Goal: Information Seeking & Learning: Learn about a topic

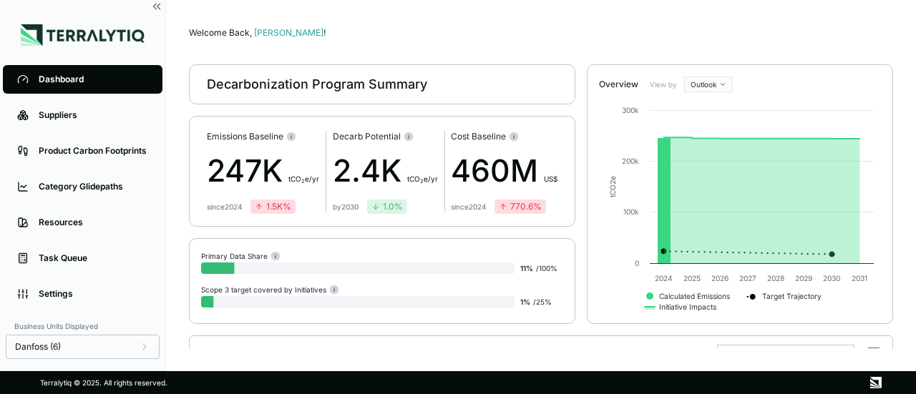
click at [79, 81] on div "Dashboard" at bounding box center [94, 79] width 110 height 11
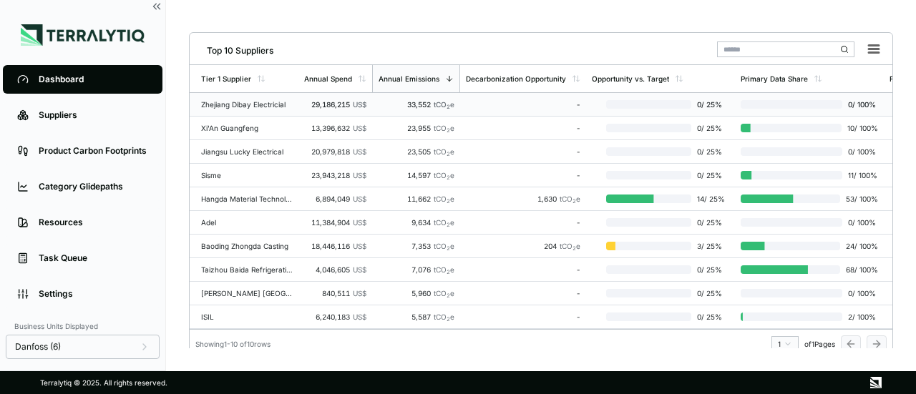
scroll to position [321, 0]
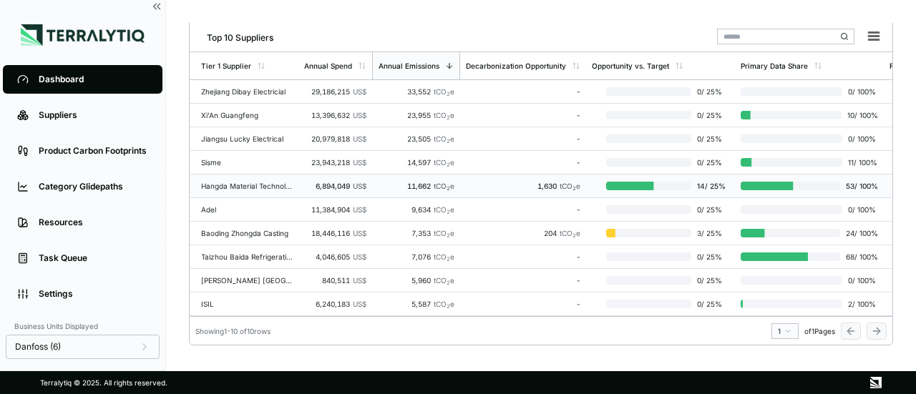
click at [640, 180] on div "14 / 25 %" at bounding box center [660, 185] width 137 height 11
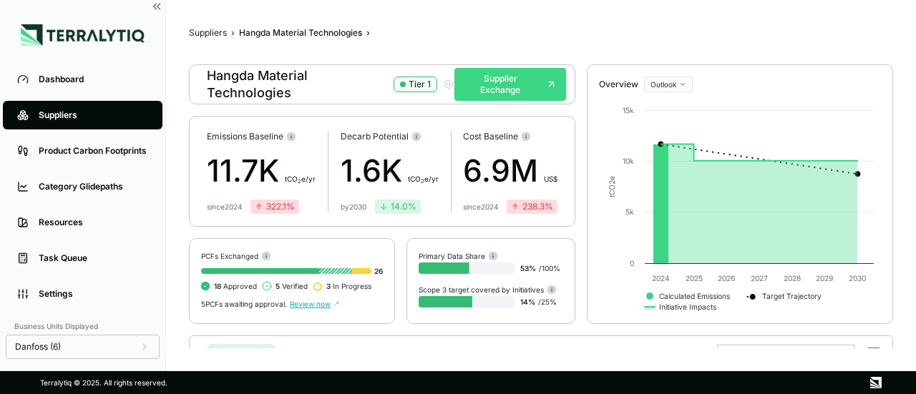
click at [510, 84] on button "Supplier Exchange" at bounding box center [510, 84] width 112 height 33
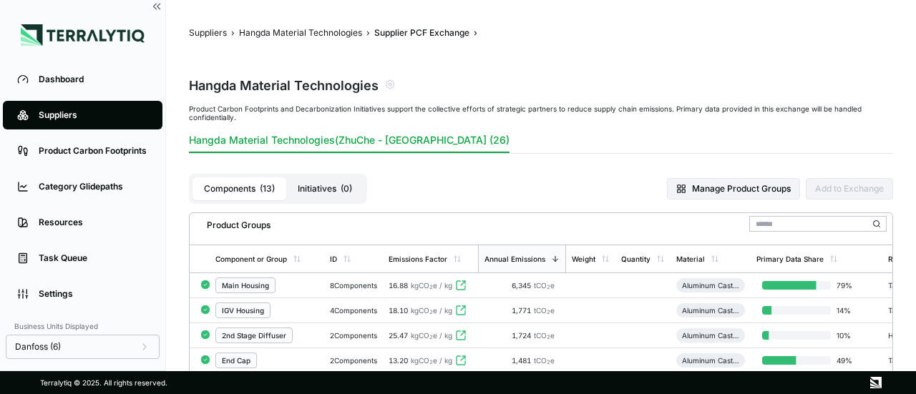
scroll to position [143, 0]
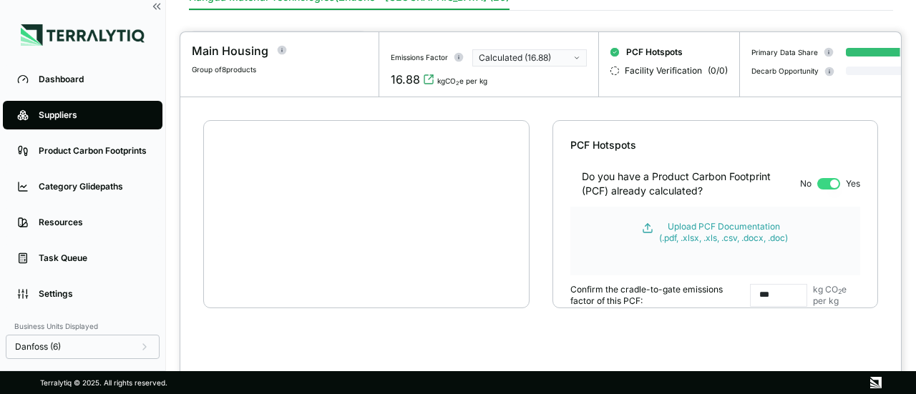
scroll to position [27, 0]
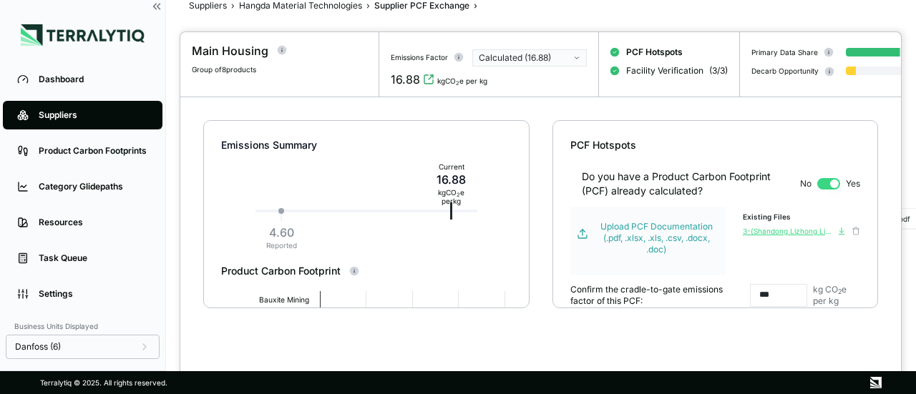
click at [764, 234] on div "3-(Shandong Lizhong Light Alloy Auto Material Co,ltd)Certificate-ISO14067 2018.…" at bounding box center [789, 231] width 92 height 9
click at [538, 120] on div "Emissions Summary Current 16.88 kg CO 2 e per kg 4.60 Reported Product Carbon F…" at bounding box center [540, 234] width 721 height 274
click at [910, 88] on div at bounding box center [458, 197] width 916 height 394
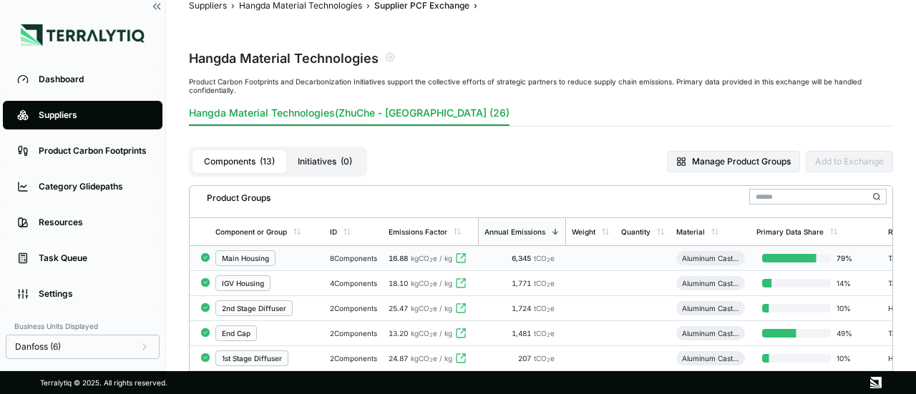
click at [377, 255] on div "8 Components" at bounding box center [353, 258] width 47 height 9
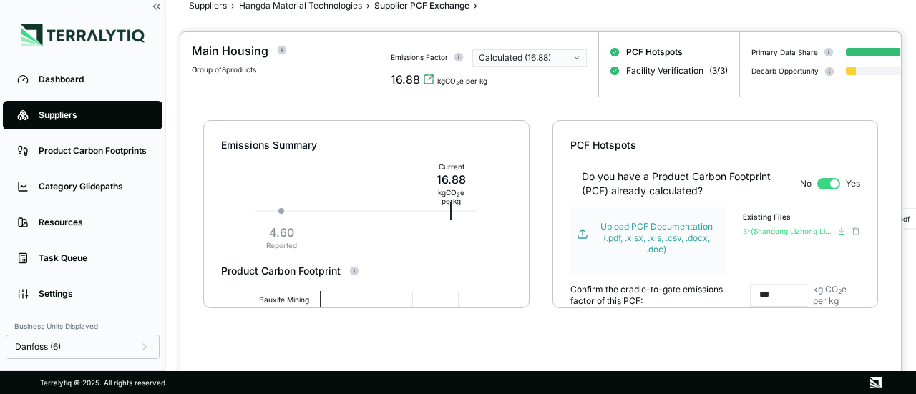
click at [758, 233] on div "3-(Shandong Lizhong Light Alloy Auto Material Co,ltd)Certificate-ISO14067 2018.…" at bounding box center [789, 231] width 92 height 9
click at [546, 108] on div "Emissions Summary Current 16.88 kg CO 2 e per kg 4.60 Reported Product Carbon F…" at bounding box center [540, 234] width 721 height 274
click at [676, 21] on div at bounding box center [458, 197] width 916 height 394
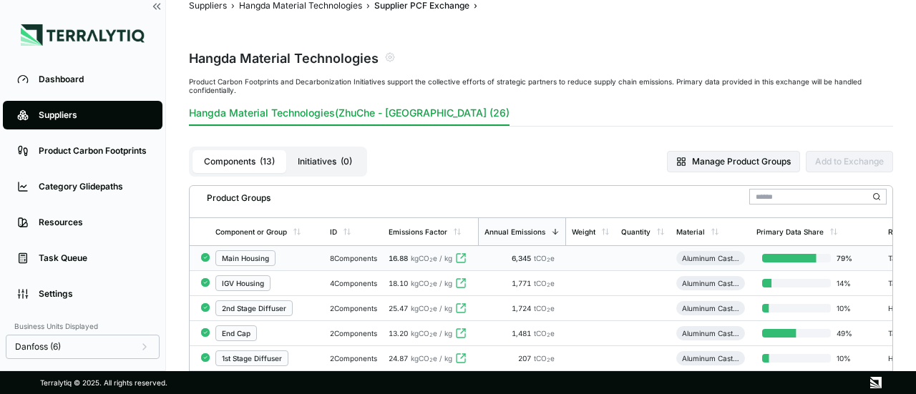
click at [346, 256] on div "8 Components" at bounding box center [353, 258] width 47 height 9
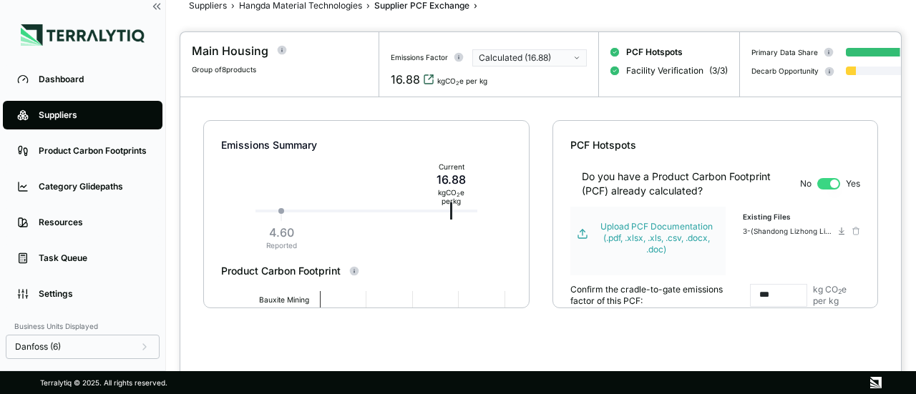
click at [432, 79] on icon "View audit trail" at bounding box center [428, 79] width 11 height 11
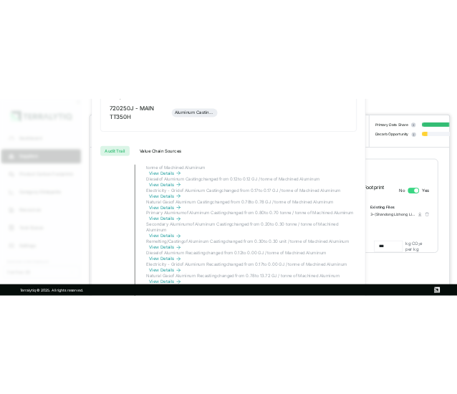
scroll to position [2700, 0]
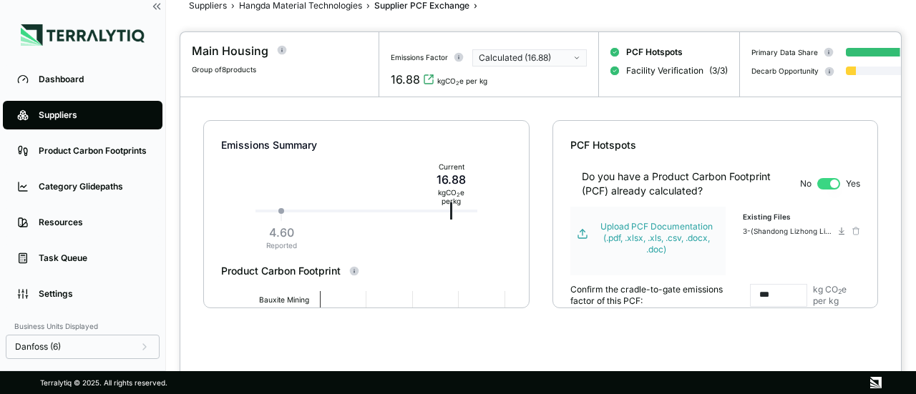
click at [543, 257] on div "Emissions Summary Current 16.88 kg CO 2 e per kg 4.60 Reported Product Carbon F…" at bounding box center [540, 234] width 721 height 274
click at [769, 306] on input "***" at bounding box center [778, 295] width 57 height 23
click at [763, 334] on div "Emissions Summary Current 16.88 kg CO 2 e per kg 4.60 Reported Product Carbon F…" at bounding box center [540, 234] width 721 height 274
click at [532, 9] on div at bounding box center [458, 197] width 916 height 394
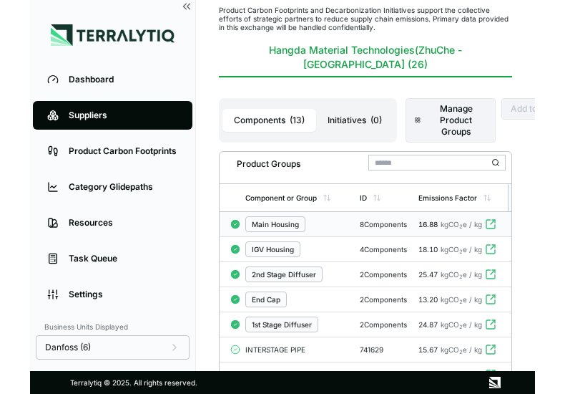
scroll to position [87, 0]
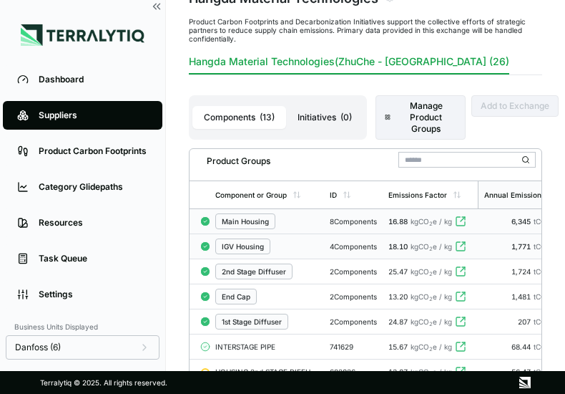
click at [358, 244] on div "4 Components" at bounding box center [353, 246] width 47 height 9
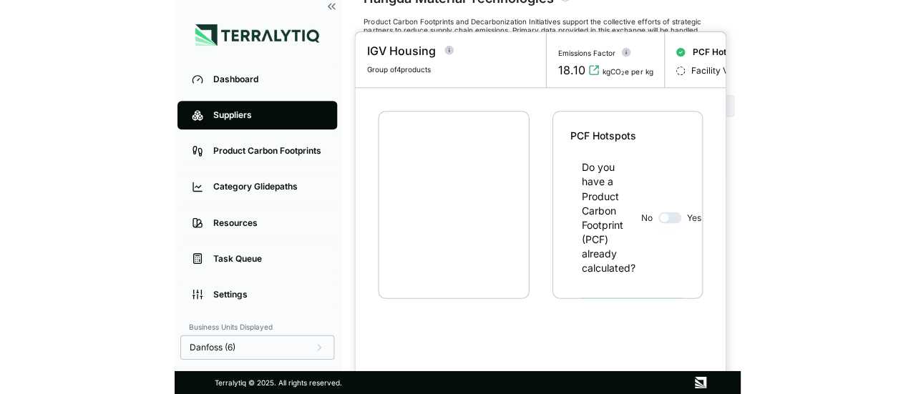
scroll to position [27, 0]
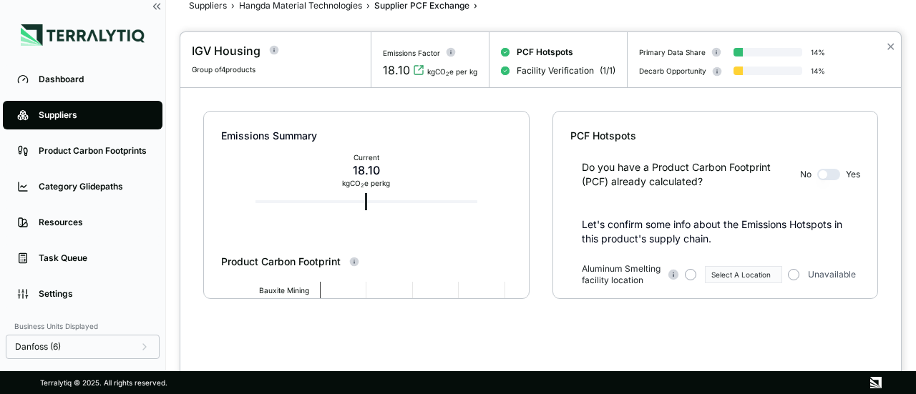
click at [504, 22] on div at bounding box center [458, 197] width 916 height 394
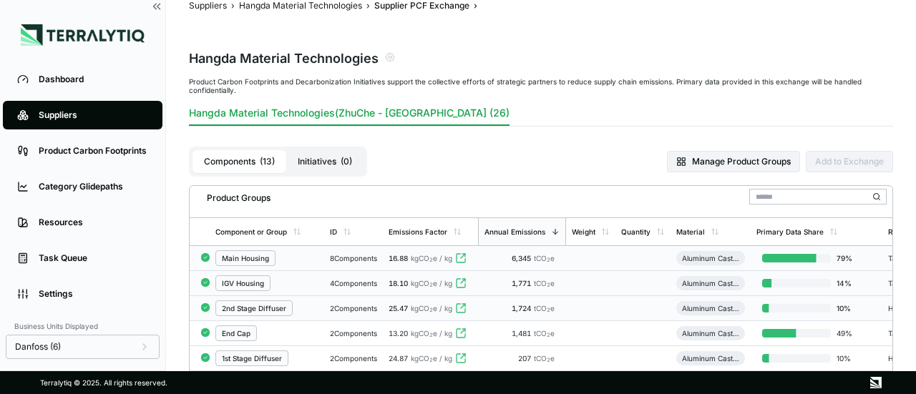
scroll to position [99, 0]
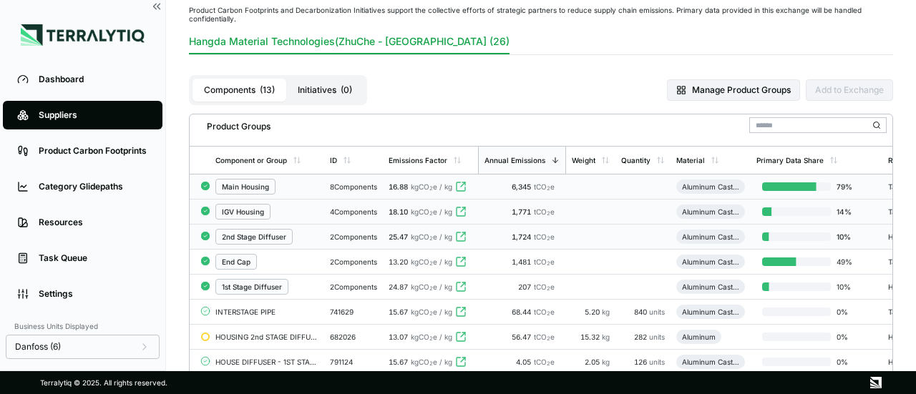
click at [397, 234] on span "25.47" at bounding box center [398, 237] width 19 height 9
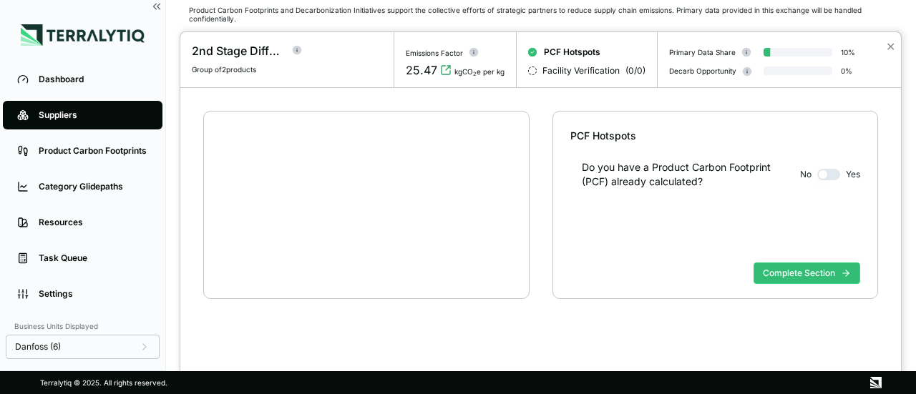
scroll to position [27, 0]
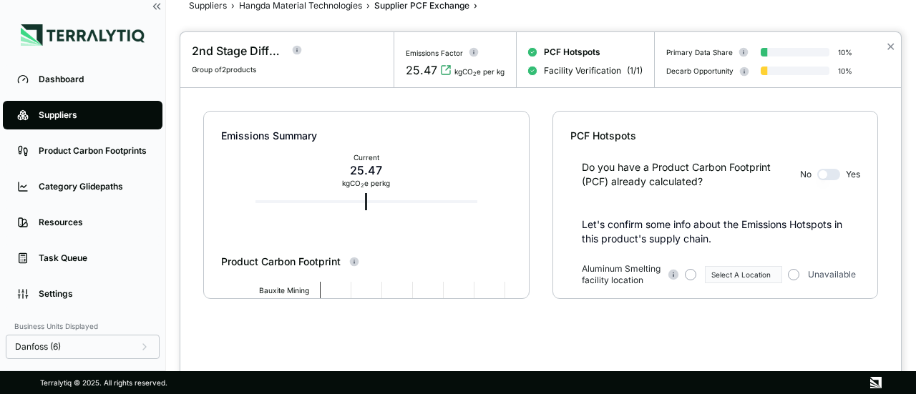
click at [583, 18] on div at bounding box center [458, 197] width 916 height 394
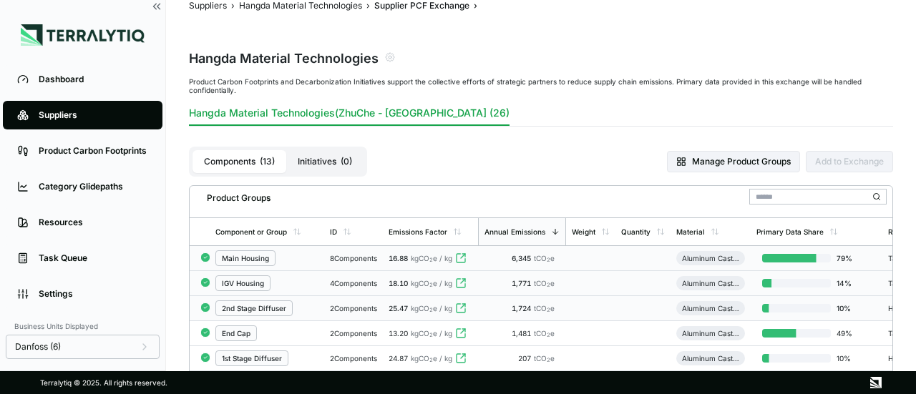
click at [349, 260] on div "8 Components" at bounding box center [353, 258] width 47 height 9
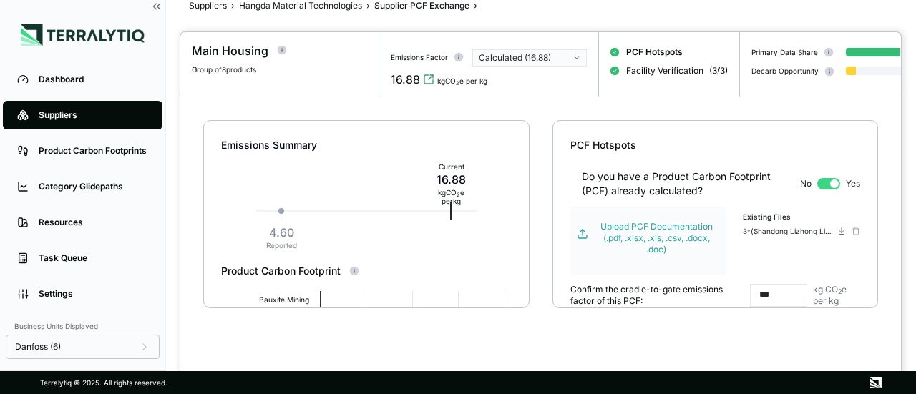
click at [503, 21] on div at bounding box center [458, 197] width 916 height 394
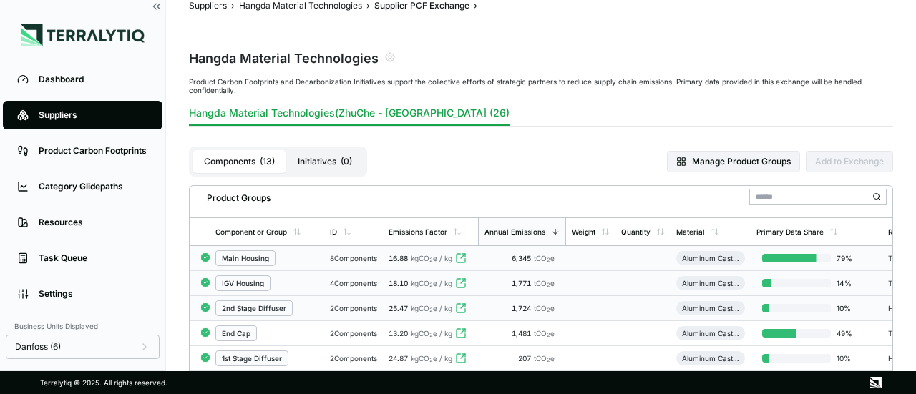
click at [359, 261] on div "8 Components" at bounding box center [353, 258] width 47 height 9
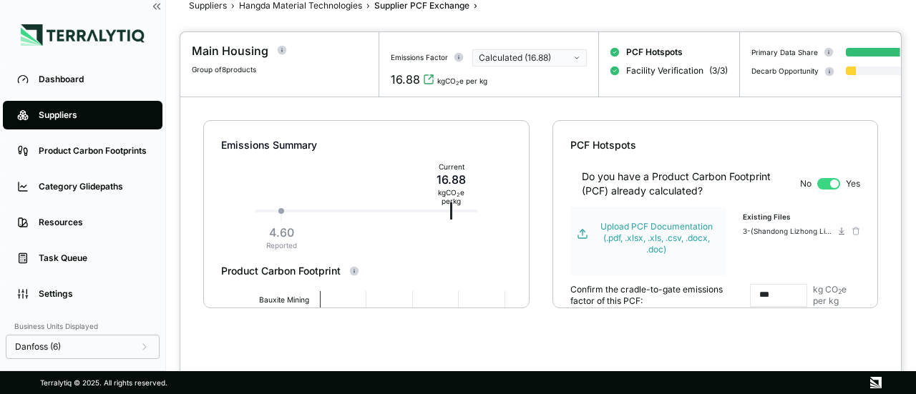
click at [535, 14] on div at bounding box center [458, 197] width 916 height 394
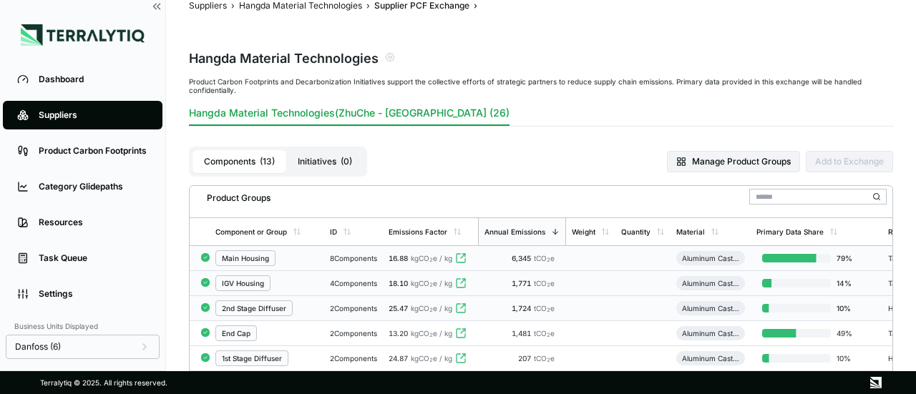
click at [367, 260] on div "8 Components" at bounding box center [353, 258] width 47 height 9
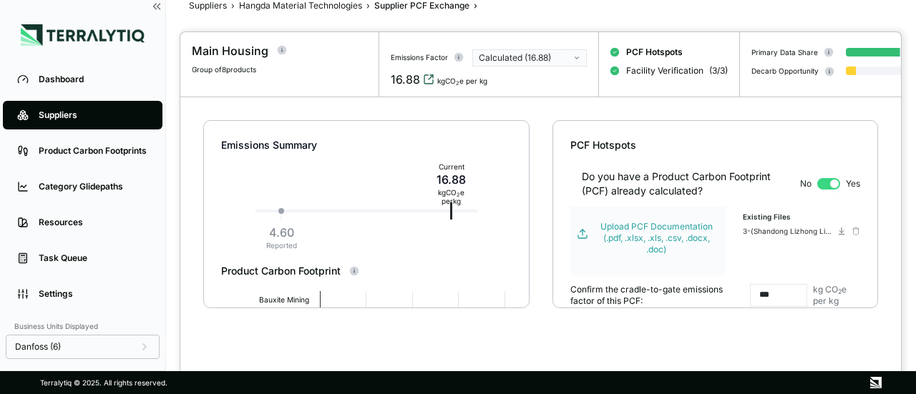
click at [429, 78] on icon "View audit trail" at bounding box center [431, 77] width 4 height 4
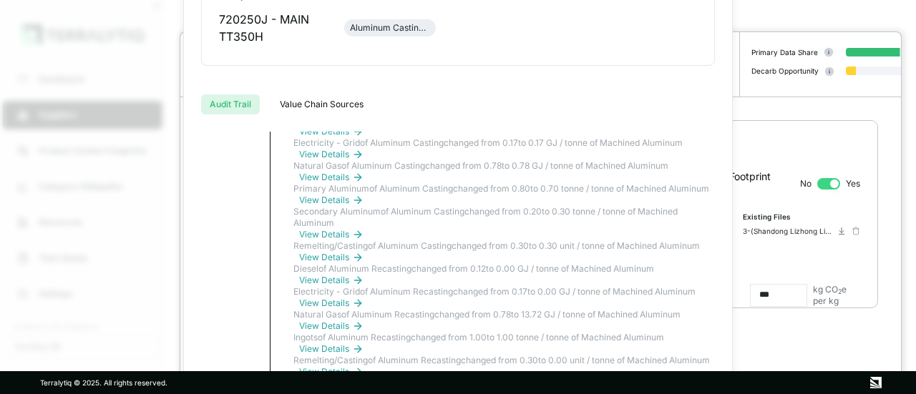
scroll to position [1002, 0]
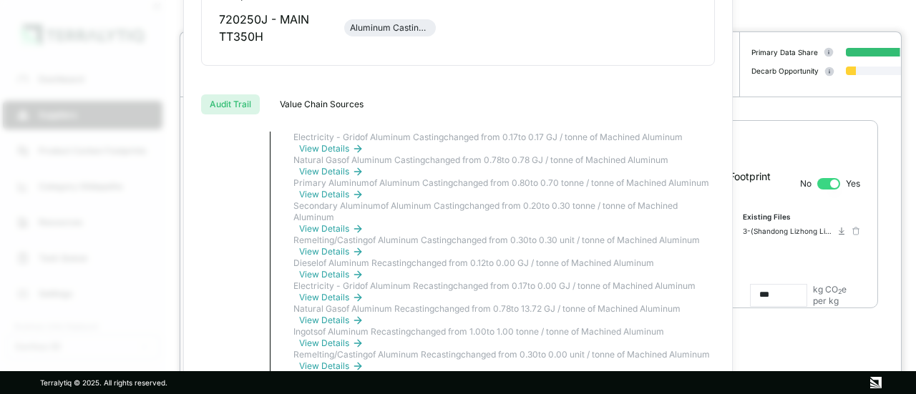
click at [534, 38] on div at bounding box center [521, 28] width 102 height 40
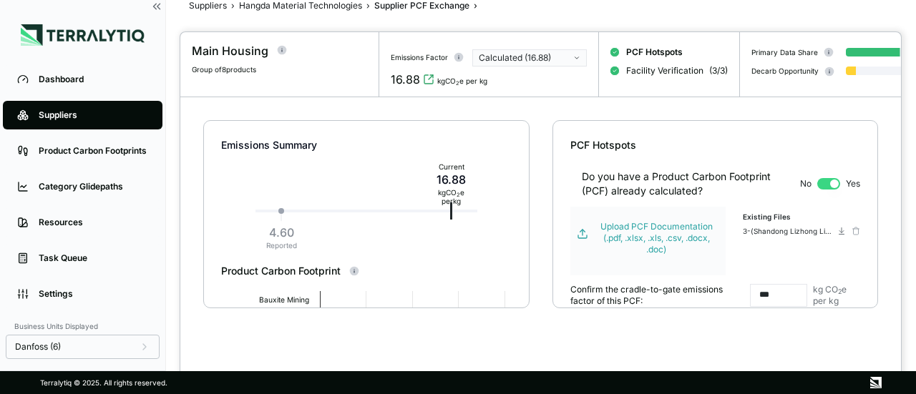
click at [378, 28] on div at bounding box center [458, 197] width 916 height 394
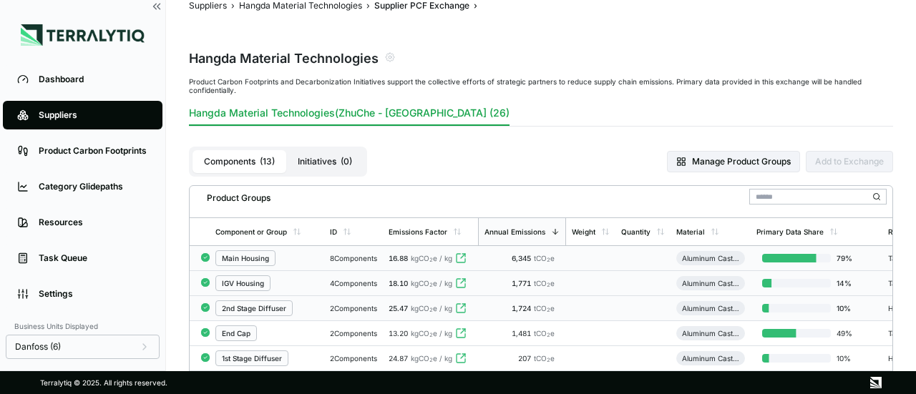
scroll to position [99, 0]
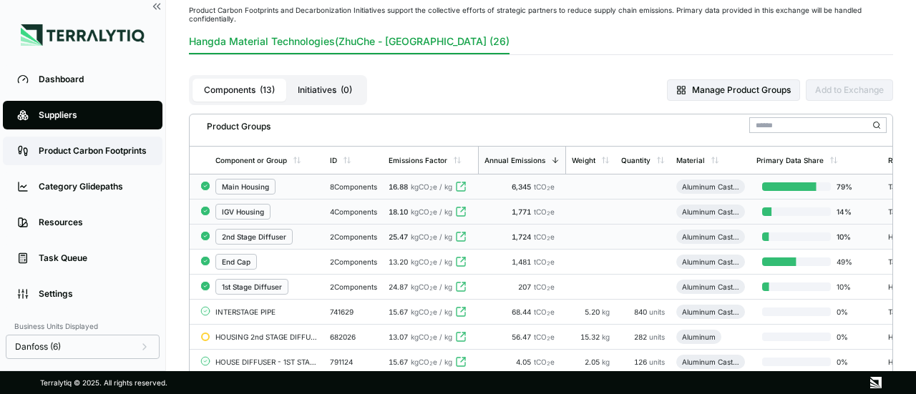
click at [116, 155] on div "Product Carbon Footprints" at bounding box center [94, 150] width 110 height 11
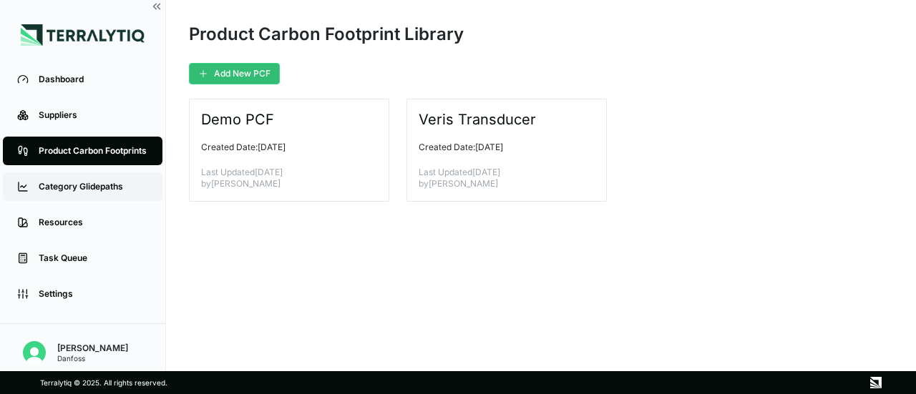
click at [82, 188] on div "Category Glidepaths" at bounding box center [94, 186] width 110 height 11
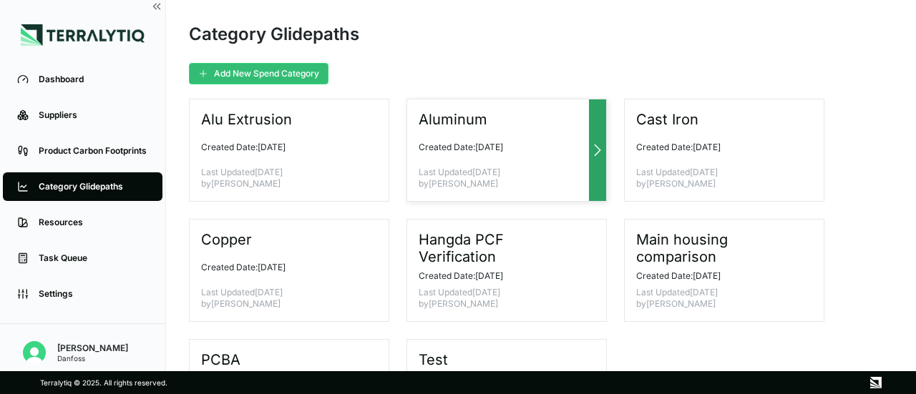
click at [535, 117] on div "Aluminum" at bounding box center [501, 119] width 165 height 17
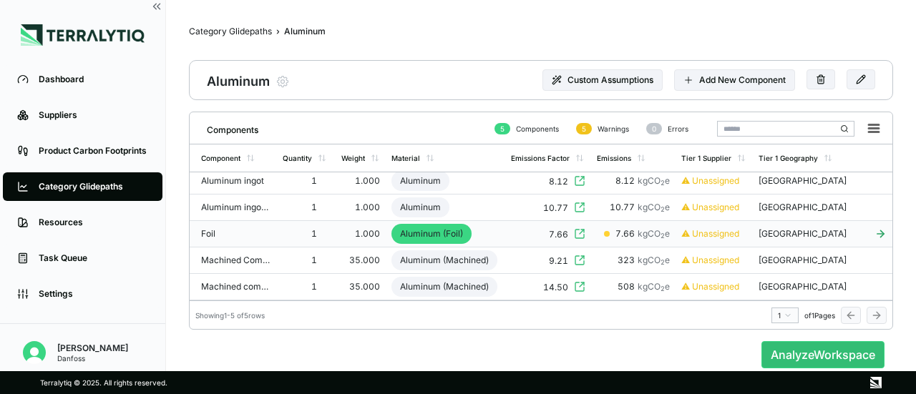
scroll to position [9, 0]
